Goal: Task Accomplishment & Management: Use online tool/utility

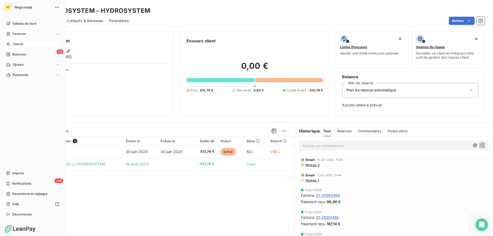
click at [18, 44] on span "Clients" at bounding box center [18, 44] width 10 height 5
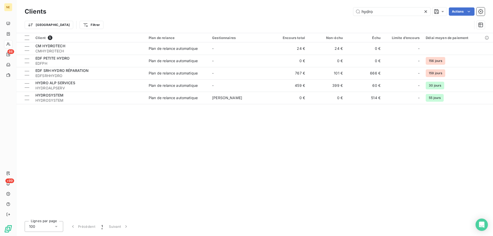
drag, startPoint x: 375, startPoint y: 10, endPoint x: 351, endPoint y: 14, distance: 24.6
click at [351, 14] on div "hydro Actions" at bounding box center [268, 11] width 432 height 8
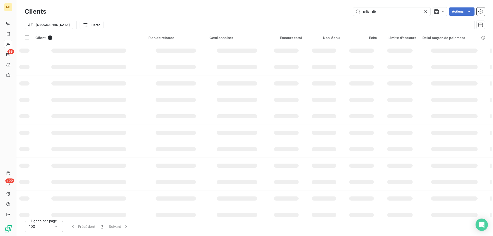
type input "heliantis"
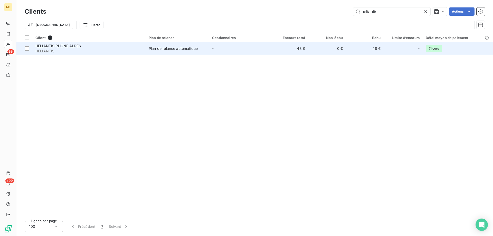
click at [193, 52] on td "Plan de relance automatique" at bounding box center [176, 48] width 63 height 12
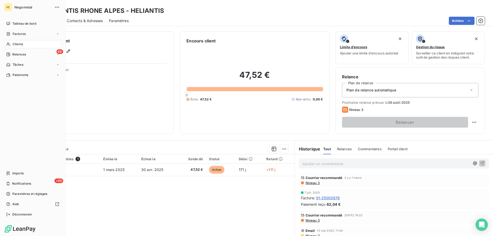
click at [14, 42] on span "Clients" at bounding box center [18, 44] width 10 height 5
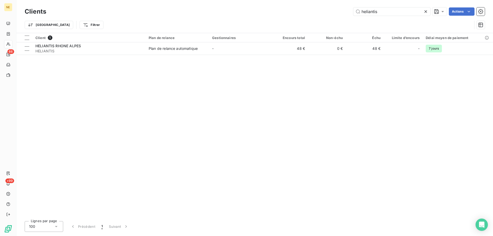
drag, startPoint x: 381, startPoint y: 11, endPoint x: 336, endPoint y: 8, distance: 45.5
click at [336, 8] on div "heliantis Actions" at bounding box center [268, 11] width 432 height 8
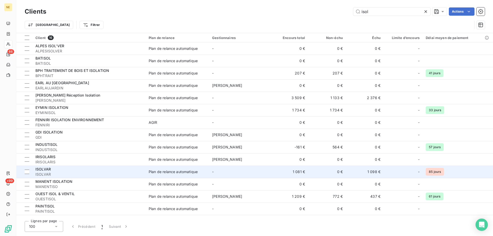
type input "isol"
click at [72, 169] on div "ISOLVAR" at bounding box center [88, 169] width 107 height 5
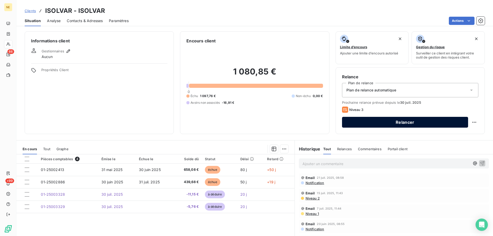
click at [394, 126] on button "Relancer" at bounding box center [405, 122] width 126 height 11
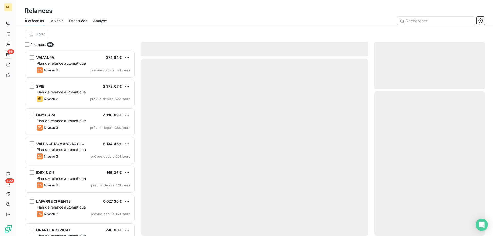
scroll to position [182, 106]
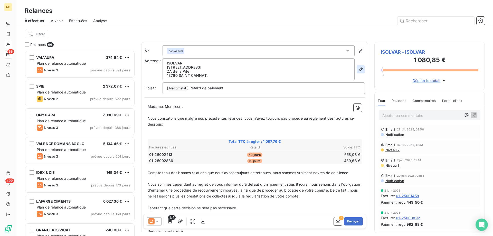
click at [358, 69] on icon "button" at bounding box center [360, 69] width 5 height 5
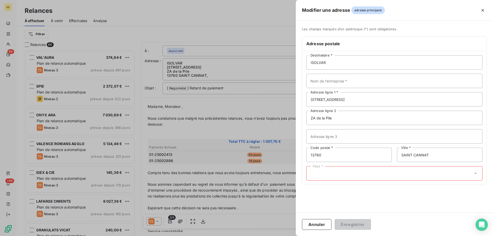
click at [338, 176] on div "Pays *" at bounding box center [394, 173] width 176 height 14
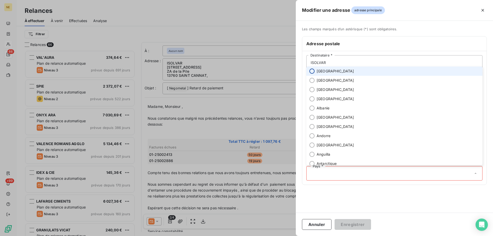
click at [313, 71] on input "radio" at bounding box center [311, 70] width 5 height 5
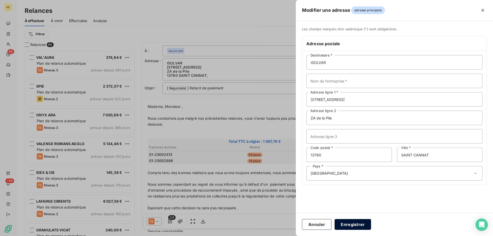
click at [354, 220] on button "Enregistrer" at bounding box center [352, 224] width 36 height 11
click at [356, 226] on button "Enregistrer" at bounding box center [352, 224] width 36 height 11
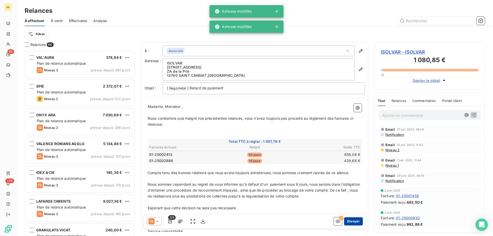
click at [349, 222] on button "Envoyer" at bounding box center [353, 221] width 19 height 8
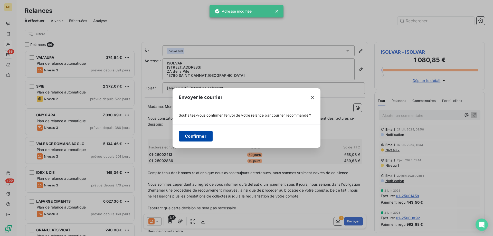
click at [182, 133] on button "Confirmer" at bounding box center [196, 136] width 34 height 11
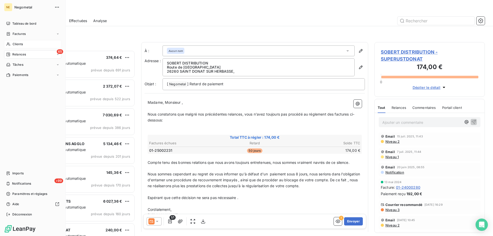
click at [17, 44] on span "Clients" at bounding box center [18, 44] width 10 height 5
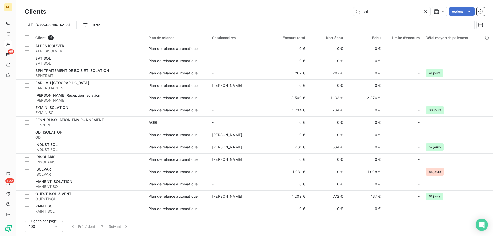
drag, startPoint x: 366, startPoint y: 13, endPoint x: 349, endPoint y: 13, distance: 16.9
click at [349, 13] on div "isol Actions" at bounding box center [268, 11] width 432 height 8
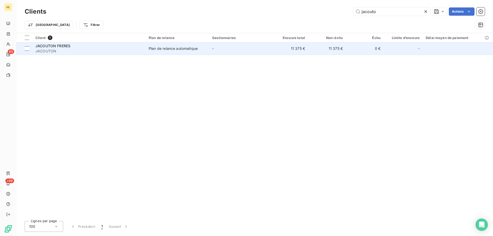
type input "jacouto"
click at [198, 51] on span "Plan de relance automatique" at bounding box center [177, 48] width 57 height 5
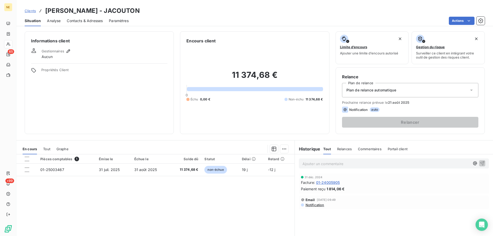
click at [307, 164] on p "Ajouter un commentaire ﻿" at bounding box center [385, 163] width 167 height 6
